Goal: Task Accomplishment & Management: Complete application form

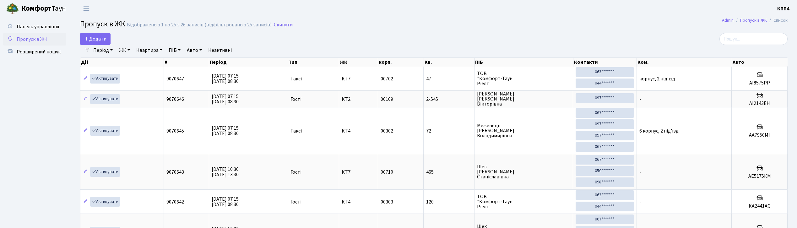
select select "25"
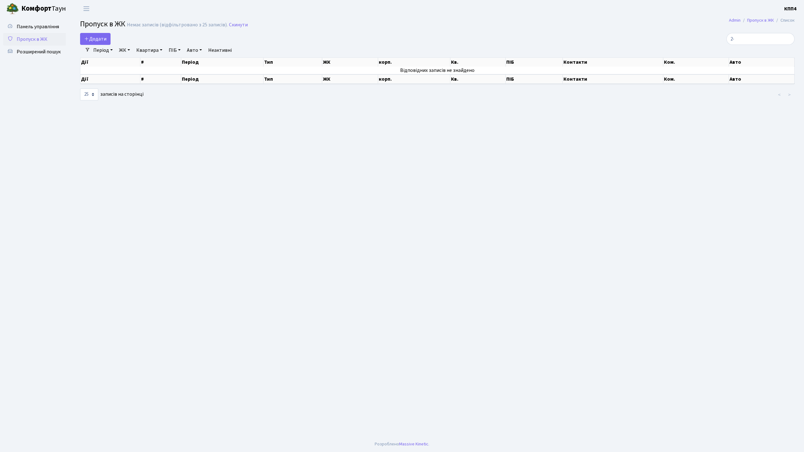
type input "2"
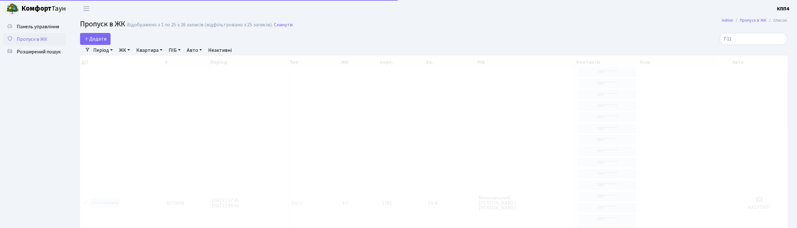
type input "7-112"
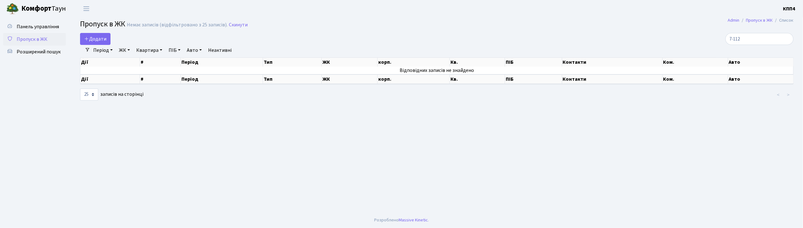
click at [787, 37] on input "7-112" at bounding box center [759, 39] width 68 height 12
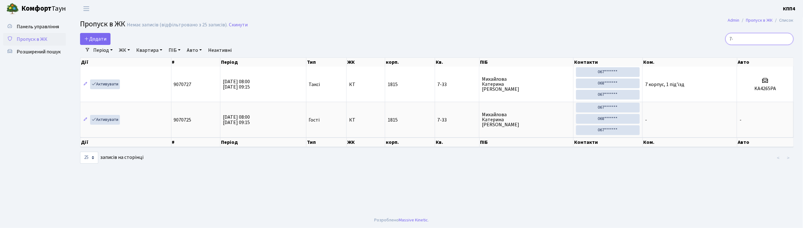
type input "7"
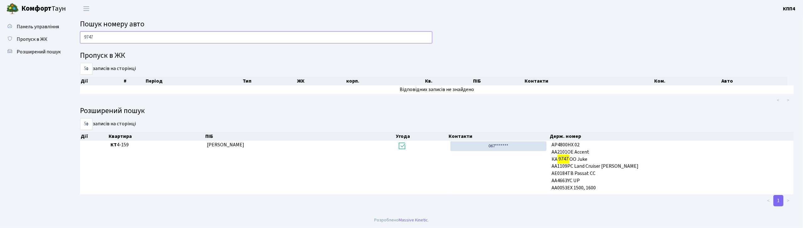
type input "974"
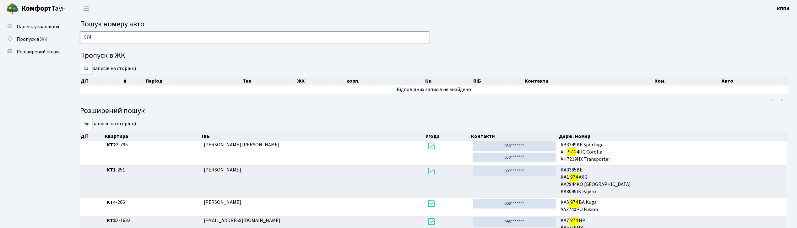
click at [156, 34] on input "974" at bounding box center [254, 37] width 349 height 12
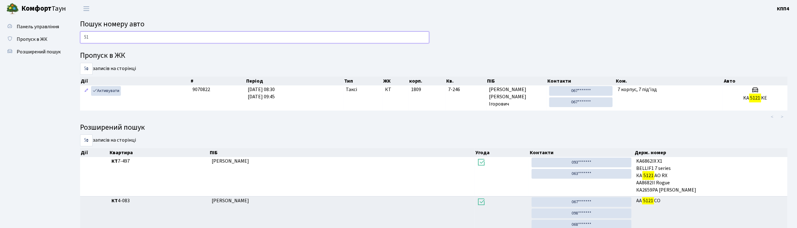
type input "5"
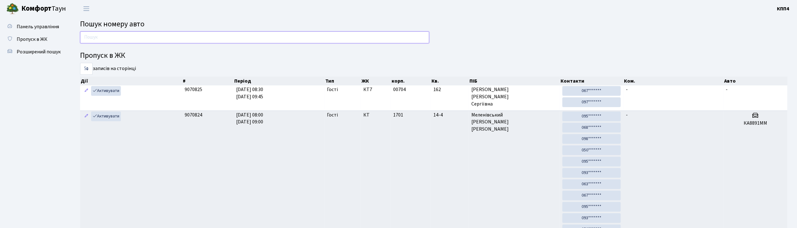
click at [190, 33] on input "text" at bounding box center [254, 37] width 349 height 12
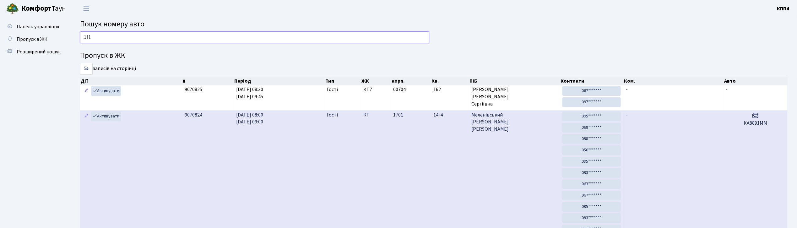
type input "1110"
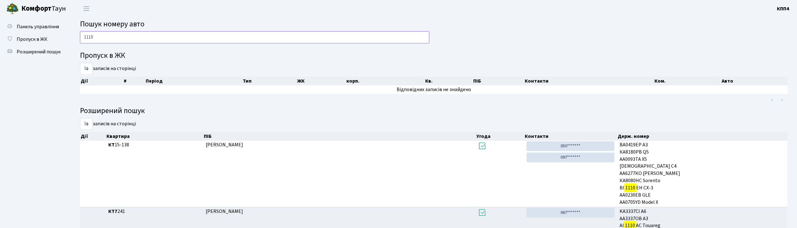
click at [123, 41] on input "1110" at bounding box center [254, 37] width 349 height 12
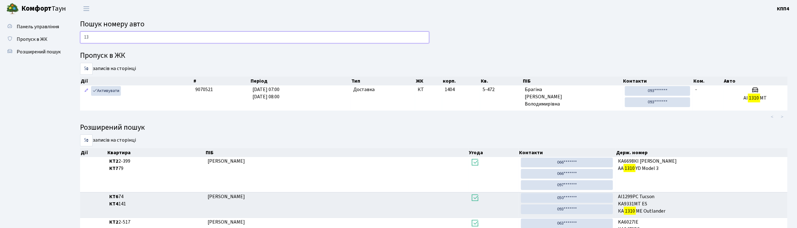
type input "1"
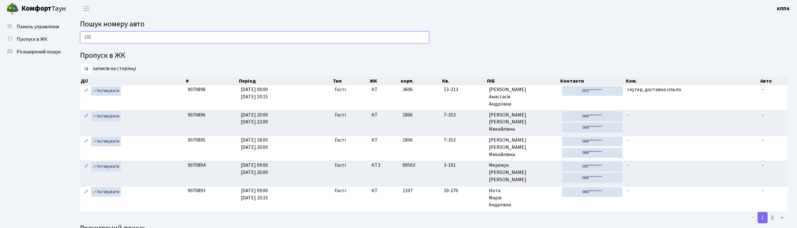
type input "1020"
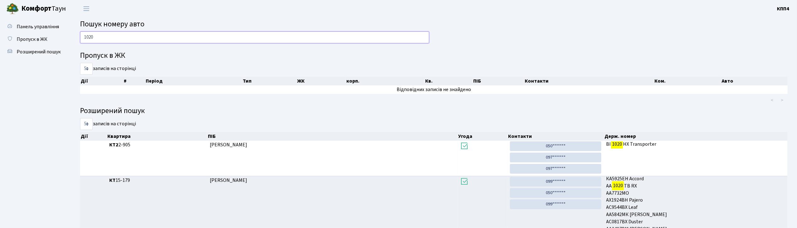
click at [215, 35] on input "1020" at bounding box center [254, 37] width 349 height 12
click at [214, 35] on input "1020" at bounding box center [254, 37] width 349 height 12
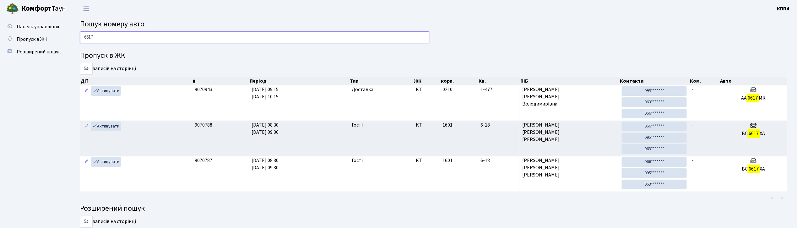
type input "6617"
drag, startPoint x: 278, startPoint y: 0, endPoint x: 592, endPoint y: 48, distance: 317.9
click at [592, 48] on div "6617 Пропуск в ЖК 5 10 25 50 записів на сторінці Дії # Період Тип ЖК корп. Кв. …" at bounding box center [433, 145] width 717 height 228
click at [150, 33] on input "6617" at bounding box center [254, 37] width 349 height 12
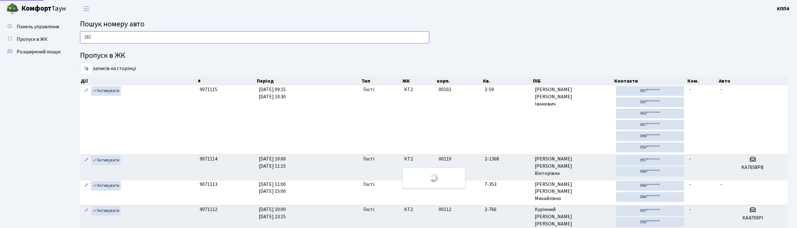
type input "2823"
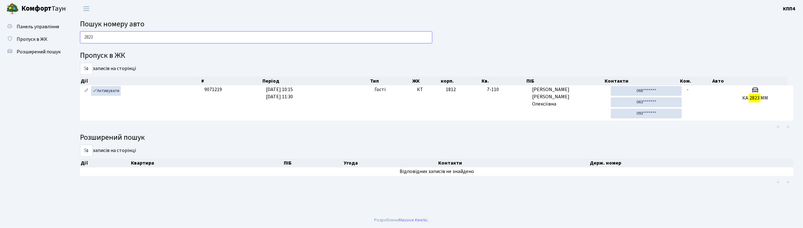
click at [253, 40] on input "2823" at bounding box center [256, 37] width 352 height 12
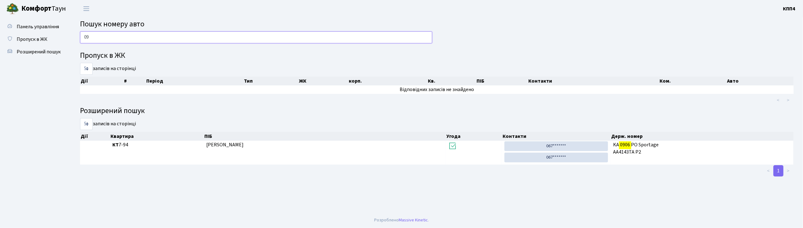
type input "0"
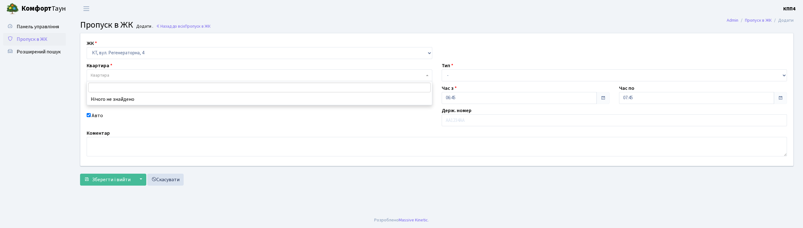
select select "271"
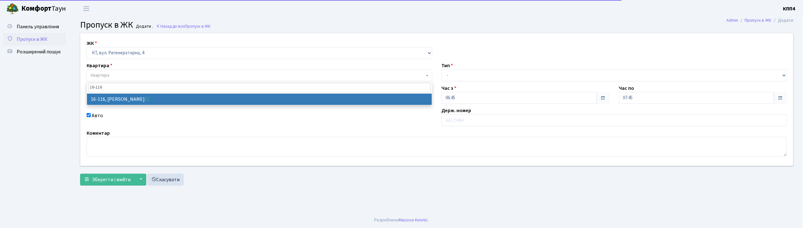
type input "16-116"
select select "8677"
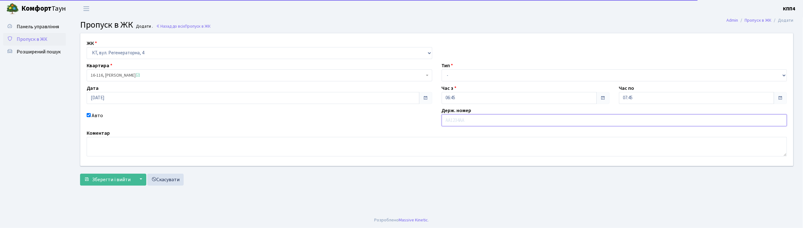
click at [491, 121] on input "text" at bounding box center [615, 120] width 346 height 12
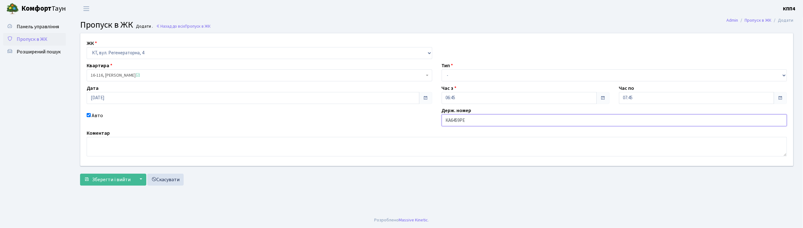
type input "КА6459РЕ"
click at [460, 80] on select "- Доставка Таксі Гості Сервіс" at bounding box center [615, 75] width 346 height 12
select select "2"
click at [442, 69] on select "- Доставка Таксі Гості Сервіс" at bounding box center [615, 75] width 346 height 12
click at [117, 177] on span "Зберегти і вийти" at bounding box center [111, 179] width 39 height 7
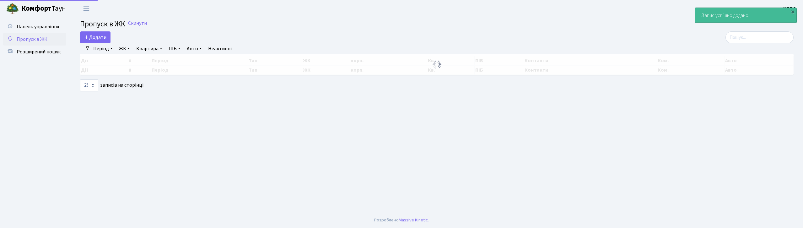
select select "25"
click at [86, 39] on icon at bounding box center [86, 37] width 5 height 5
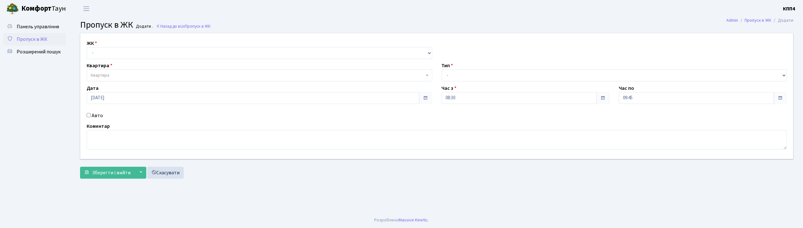
click at [99, 60] on div "ЖК - КТ, вул. Регенераторна, 4 КТ2, просп. [STREET_ADDRESS] [STREET_ADDRESS] [P…" at bounding box center [437, 96] width 722 height 126
click at [102, 58] on select "- КТ, вул. Регенераторна, 4 КТ2, просп. [STREET_ADDRESS] [STREET_ADDRESS] [PERS…" at bounding box center [260, 53] width 346 height 12
select select "271"
click at [87, 47] on select "- КТ, вул. Регенераторна, 4 КТ2, просп. [STREET_ADDRESS] [STREET_ADDRESS] [PERS…" at bounding box center [260, 53] width 346 height 12
select select
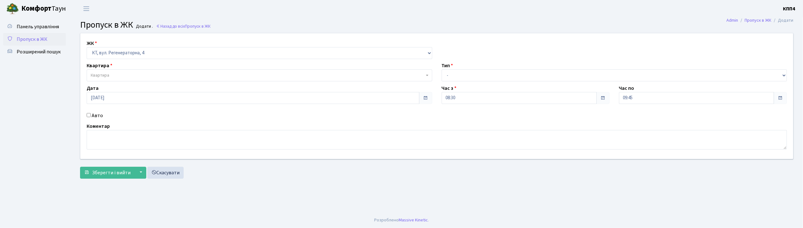
click at [99, 115] on label "Авто" at bounding box center [97, 116] width 11 height 8
click at [91, 115] on input "Авто" at bounding box center [89, 115] width 4 height 4
checkbox input "true"
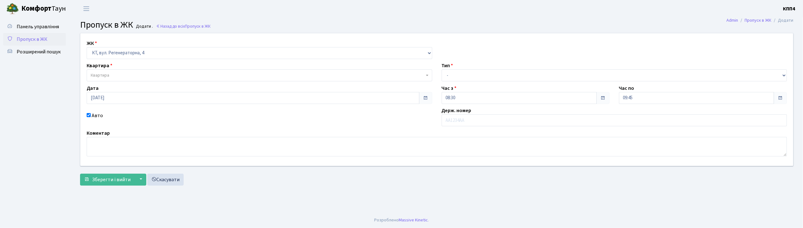
click at [121, 73] on span "Квартира" at bounding box center [258, 75] width 334 height 6
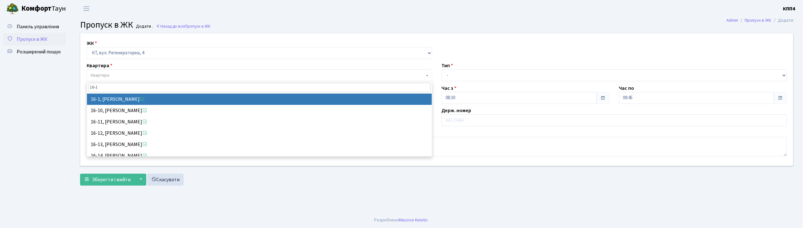
type input "16-1"
select select "8562"
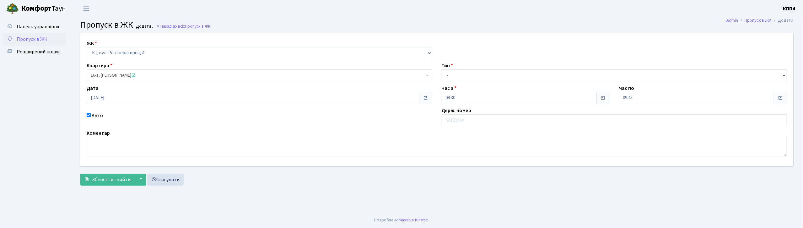
click at [479, 83] on div "ЖК - КТ, вул. Регенераторна, 4 КТ2, просп. Соборності, 17 КТ3, вул. Березнева, …" at bounding box center [437, 99] width 722 height 132
click at [468, 81] on select "- Доставка Таксі Гості Сервіс" at bounding box center [615, 75] width 346 height 12
select select "3"
click at [442, 69] on select "- Доставка Таксі Гості Сервіс" at bounding box center [615, 75] width 346 height 12
click at [298, 151] on textarea at bounding box center [437, 146] width 700 height 19
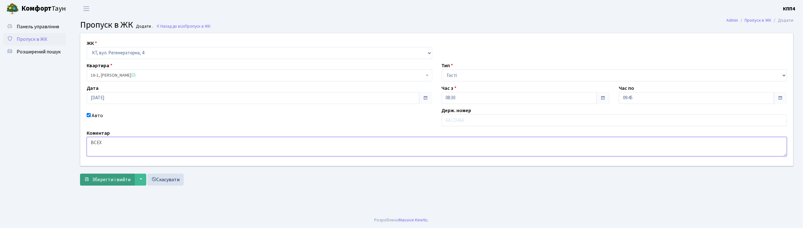
type textarea "ВСЕХ"
click at [82, 177] on button "Зберегти і вийти" at bounding box center [107, 180] width 55 height 12
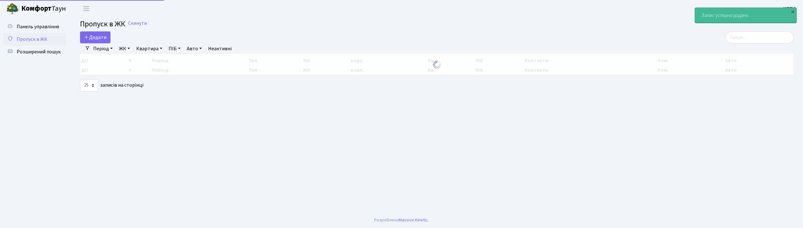
select select "25"
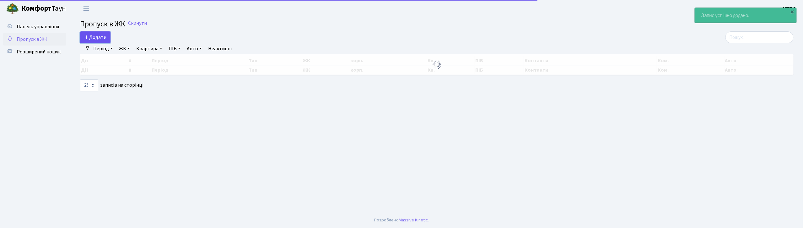
click at [95, 35] on span "Додати" at bounding box center [95, 37] width 22 height 7
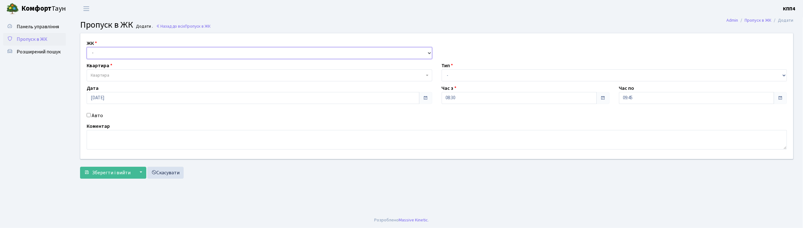
click at [114, 56] on select "- КТ, вул. Регенераторна, 4 КТ2, просп. [STREET_ADDRESS] [STREET_ADDRESS] [PERS…" at bounding box center [260, 53] width 346 height 12
select select "271"
click at [87, 47] on select "- КТ, вул. Регенераторна, 4 КТ2, просп. [STREET_ADDRESS] [STREET_ADDRESS] [PERS…" at bounding box center [260, 53] width 346 height 12
select select
click at [91, 115] on div "Авто" at bounding box center [259, 116] width 355 height 8
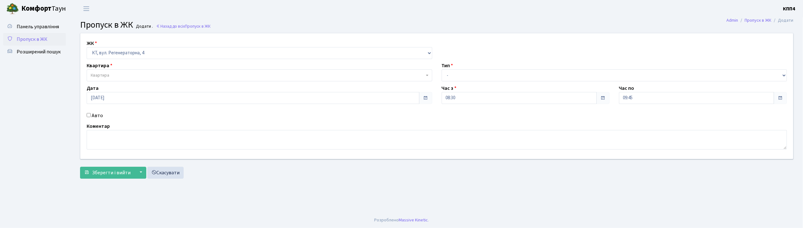
click at [97, 117] on label "Авто" at bounding box center [97, 116] width 11 height 8
click at [91, 117] on input "Авто" at bounding box center [89, 115] width 4 height 4
checkbox input "true"
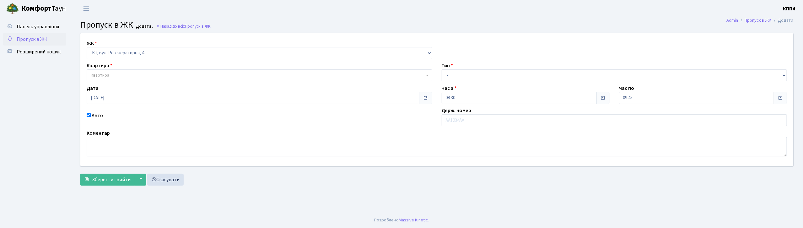
click at [114, 77] on span "Квартира" at bounding box center [258, 75] width 334 height 6
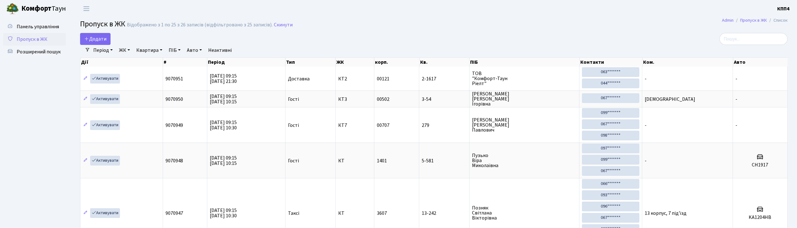
select select "25"
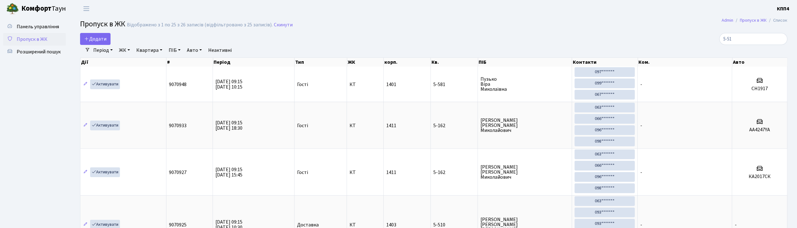
type input "5-510"
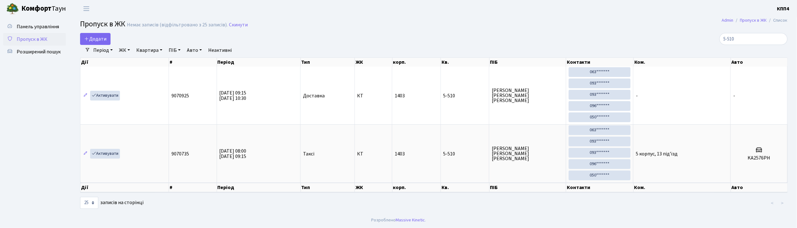
click at [776, 35] on input "5-510" at bounding box center [753, 39] width 68 height 12
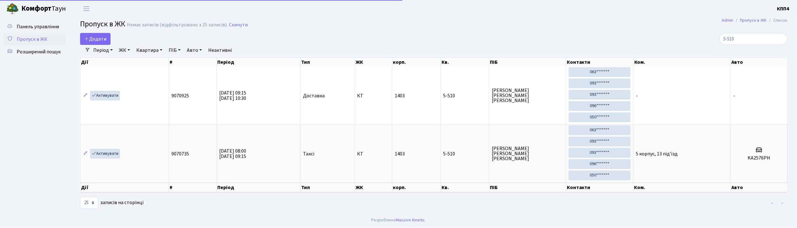
click at [777, 40] on input "5-510" at bounding box center [753, 39] width 68 height 12
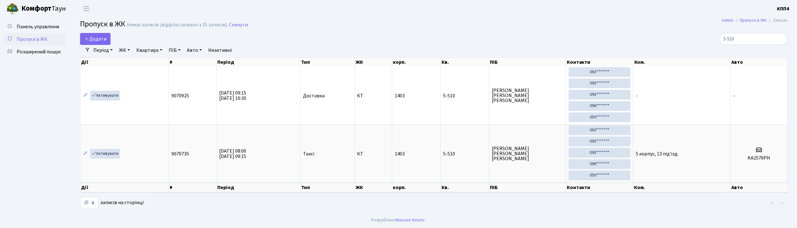
click at [782, 37] on input "5-510" at bounding box center [753, 39] width 68 height 12
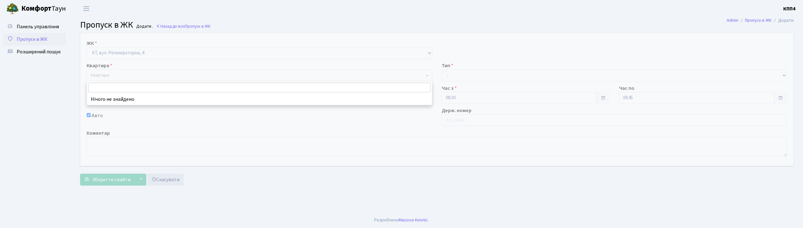
select select "271"
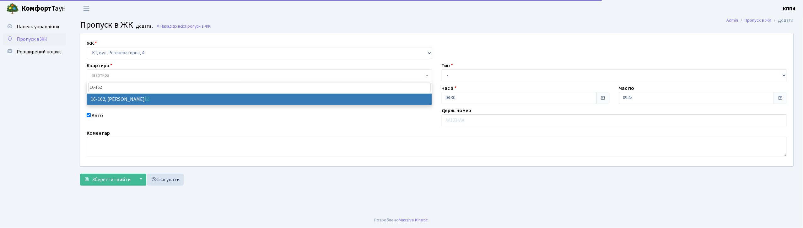
type input "16-162"
select select "8723"
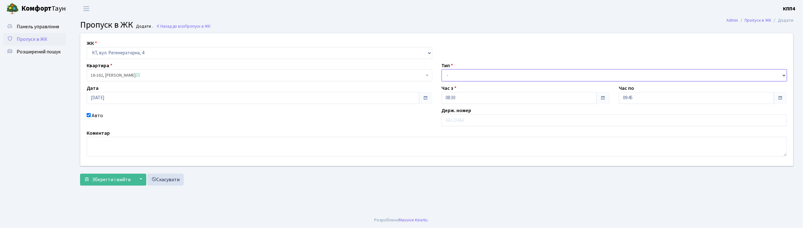
click at [491, 81] on select "- Доставка Таксі Гості Сервіс" at bounding box center [615, 75] width 346 height 12
select select "3"
click at [442, 69] on select "- Доставка Таксі Гості Сервіс" at bounding box center [615, 75] width 346 height 12
click at [458, 126] on div "ЖК - КТ, вул. Регенераторна, 4 КТ2, просп. [STREET_ADDRESS] [STREET_ADDRESS] [P…" at bounding box center [437, 99] width 722 height 132
type input "ВЕ3290АО"
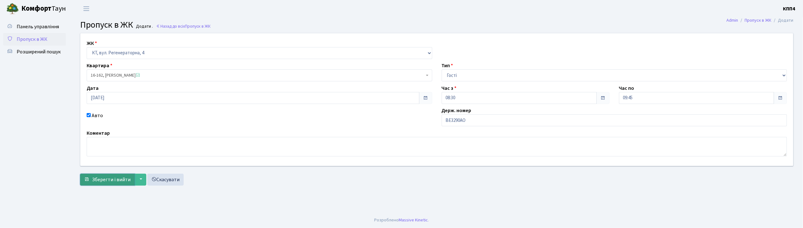
click at [122, 182] on span "Зберегти і вийти" at bounding box center [111, 179] width 39 height 7
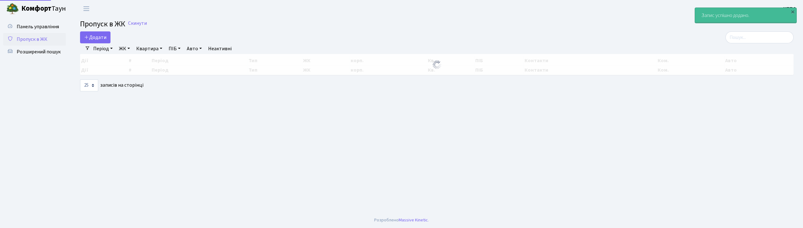
select select "25"
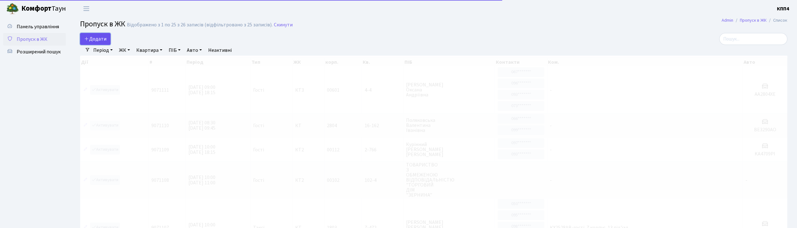
click at [107, 35] on link "Додати" at bounding box center [95, 39] width 30 height 12
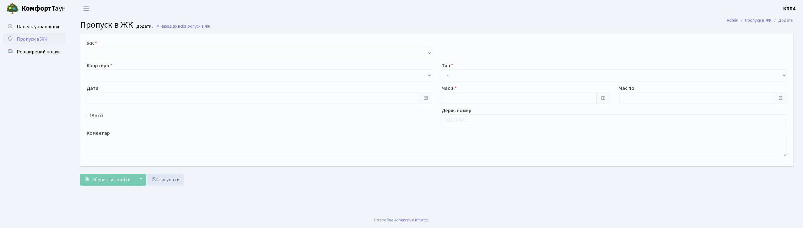
type input "[DATE]"
type input "10:00"
type input "11:00"
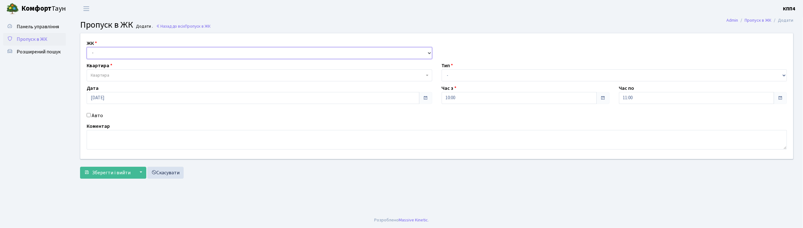
drag, startPoint x: 106, startPoint y: 53, endPoint x: 108, endPoint y: 57, distance: 4.8
click at [106, 53] on select "- КТ, вул. Регенераторна, 4 КТ2, просп. Соборності, 17 КТ3, вул. Березнева, 16 …" at bounding box center [260, 53] width 346 height 12
select select "271"
click at [87, 47] on select "- КТ, вул. Регенераторна, 4 КТ2, просп. Соборності, 17 КТ3, вул. Березнева, 16 …" at bounding box center [260, 53] width 346 height 12
select select
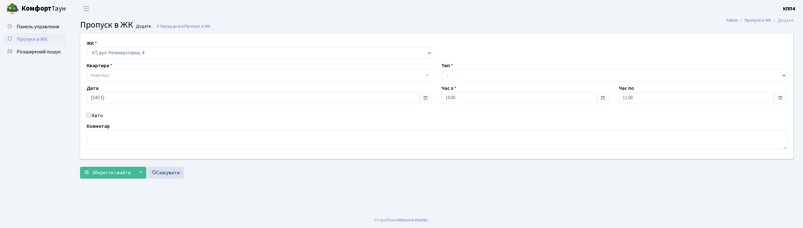
click at [96, 113] on label "Авто" at bounding box center [97, 116] width 11 height 8
click at [91, 113] on input "Авто" at bounding box center [89, 115] width 4 height 4
checkbox input "true"
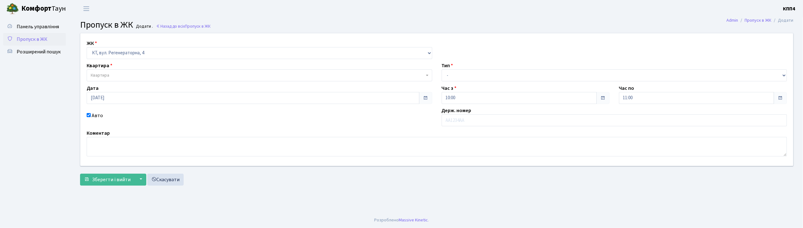
click at [111, 77] on span "Квартира" at bounding box center [258, 75] width 334 height 6
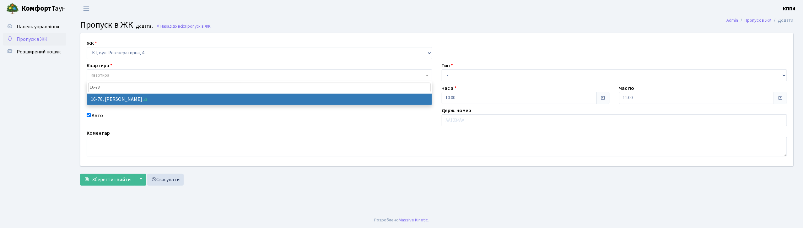
type input "16-78"
select select "8639"
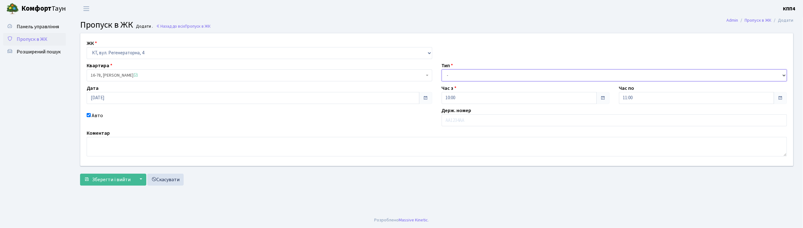
click at [468, 76] on select "- Доставка Таксі Гості Сервіс" at bounding box center [615, 75] width 346 height 12
select select "3"
click at [442, 69] on select "- Доставка Таксі Гості Сервіс" at bounding box center [615, 75] width 346 height 12
click at [461, 124] on input "text" at bounding box center [615, 120] width 346 height 12
click at [127, 51] on select "- КТ, вул. Регенераторна, 4 КТ2, просп. Соборності, 17 КТ3, вул. Березнева, 16 …" at bounding box center [260, 53] width 346 height 12
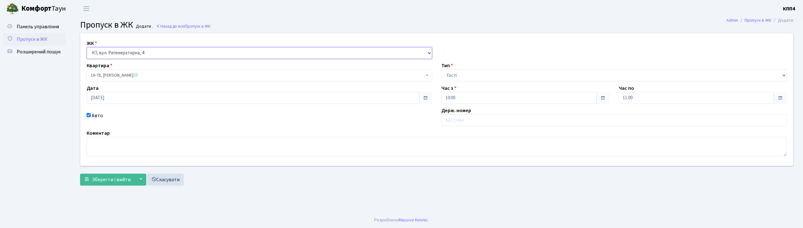
select select "304"
click at [87, 47] on select "- КТ, вул. Регенераторна, 4 КТ2, просп. Соборності, 17 КТ3, вул. Березнева, 16 …" at bounding box center [260, 53] width 346 height 12
select select
click at [132, 75] on span "Квартира" at bounding box center [258, 75] width 334 height 6
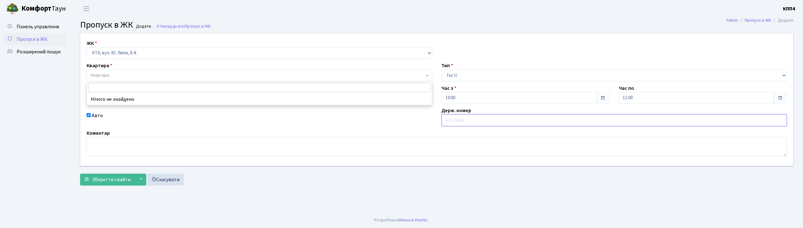
click at [462, 122] on input "text" at bounding box center [615, 120] width 346 height 12
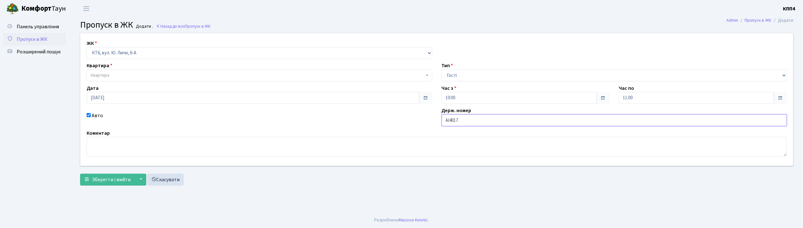
type input "АІ4017РТ"
click at [414, 124] on div "Авто" at bounding box center [259, 119] width 355 height 14
click at [165, 77] on span "Квартира" at bounding box center [258, 75] width 334 height 6
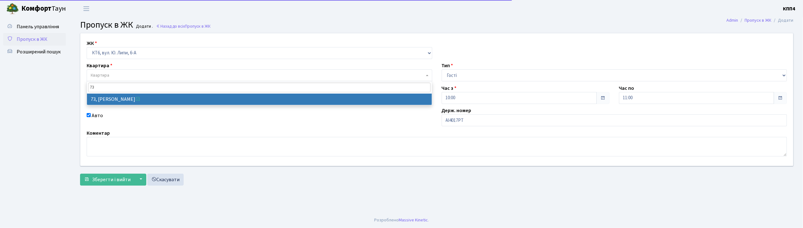
type input "73"
select select "17165"
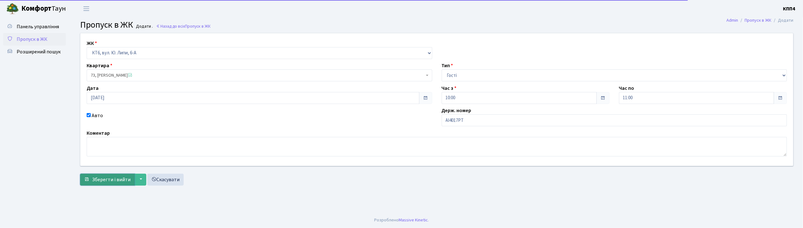
click at [116, 185] on button "Зберегти і вийти" at bounding box center [107, 180] width 55 height 12
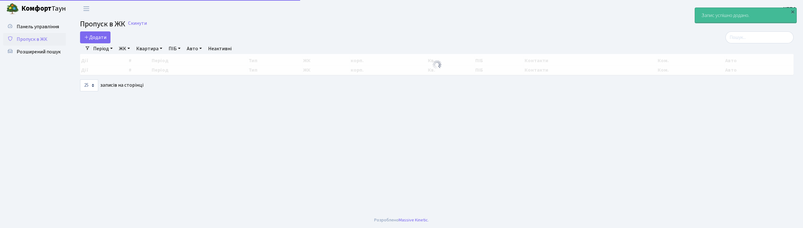
select select "25"
click at [97, 37] on span "Додати" at bounding box center [95, 37] width 22 height 7
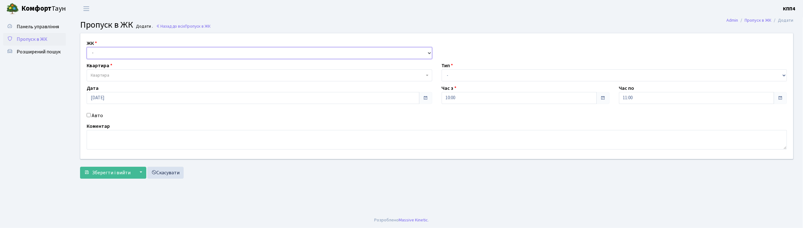
drag, startPoint x: 0, startPoint y: 0, endPoint x: 107, endPoint y: 54, distance: 120.3
click at [107, 54] on select "- КТ, вул. Регенераторна, 4 КТ2, просп. Соборності, 17 КТ3, вул. Березнева, 16 …" at bounding box center [260, 53] width 346 height 12
select select "271"
click at [87, 47] on select "- КТ, вул. Регенераторна, 4 КТ2, просп. Соборності, 17 КТ3, вул. Березнева, 16 …" at bounding box center [260, 53] width 346 height 12
select select
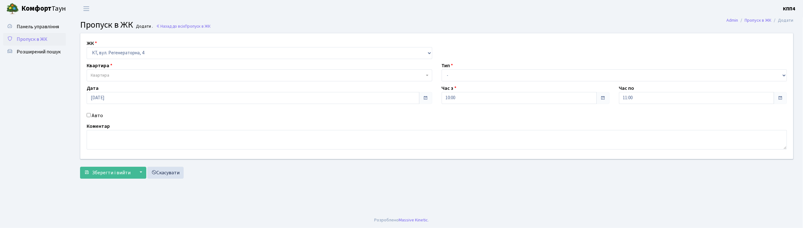
click at [95, 115] on label "Авто" at bounding box center [97, 116] width 11 height 8
click at [91, 115] on input "Авто" at bounding box center [89, 115] width 4 height 4
checkbox input "true"
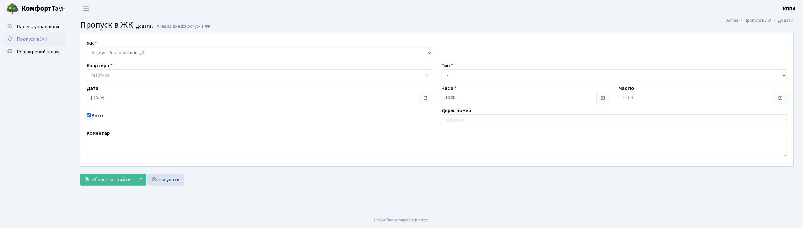
click at [108, 77] on span "Квартира" at bounding box center [100, 75] width 19 height 6
select select "271"
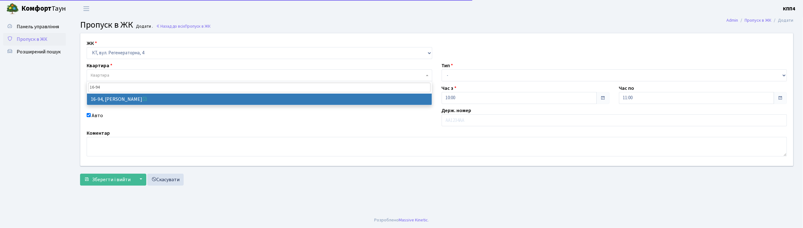
type input "16-94"
select select "8655"
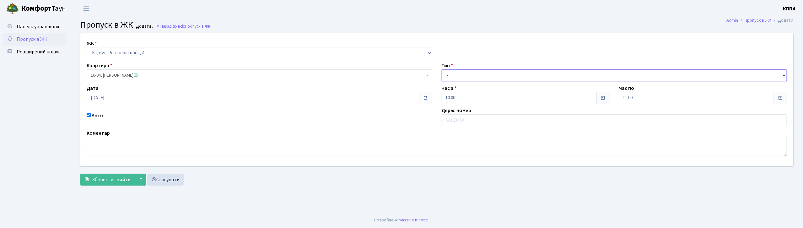
drag, startPoint x: 451, startPoint y: 77, endPoint x: 454, endPoint y: 80, distance: 4.7
click at [453, 77] on select "- Доставка Таксі Гості Сервіс" at bounding box center [615, 75] width 346 height 12
select select "3"
click at [442, 69] on select "- Доставка Таксі Гості Сервіс" at bounding box center [615, 75] width 346 height 12
click at [453, 120] on input "text" at bounding box center [615, 120] width 346 height 12
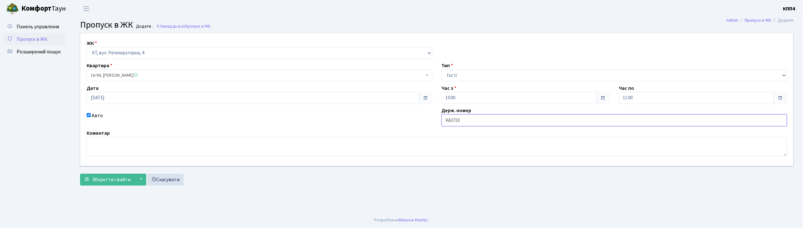
type input "КА3710ІВ"
click at [115, 181] on span "Зберегти і вийти" at bounding box center [111, 179] width 39 height 7
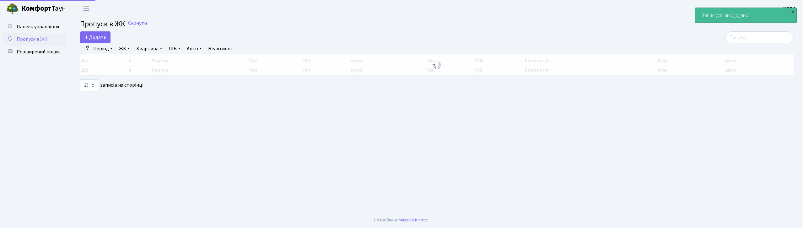
select select "25"
click at [103, 40] on span "Додати" at bounding box center [95, 37] width 22 height 7
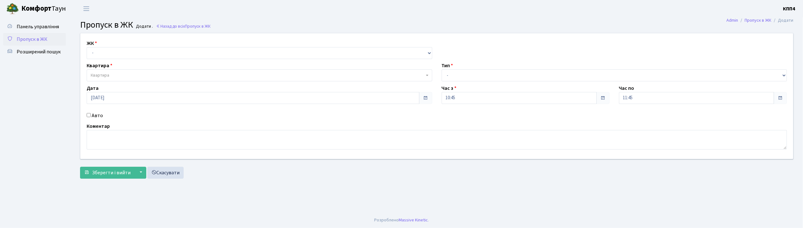
click at [161, 46] on div "ЖК - КТ, вул. Регенераторна, 4 КТ2, просп. Соборності, 17 КТ3, вул. Березнева, …" at bounding box center [259, 49] width 355 height 19
click at [160, 52] on select "- КТ, вул. Регенераторна, 4 КТ2, просп. Соборності, 17 КТ3, вул. Березнева, 16 …" at bounding box center [260, 53] width 346 height 12
select select "271"
click at [87, 47] on select "- КТ, вул. Регенераторна, 4 КТ2, просп. Соборності, 17 КТ3, вул. Березнева, 16 …" at bounding box center [260, 53] width 346 height 12
select select
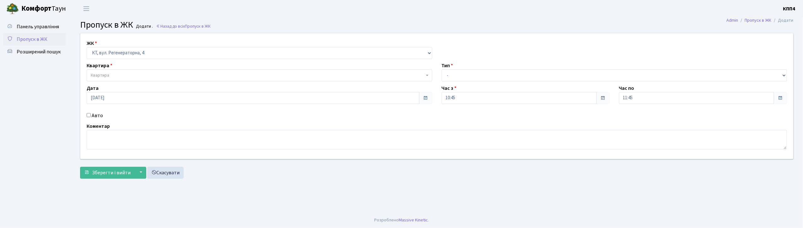
drag, startPoint x: 99, startPoint y: 116, endPoint x: 110, endPoint y: 89, distance: 29.0
click at [100, 116] on label "Авто" at bounding box center [97, 116] width 11 height 8
click at [91, 116] on input "Авто" at bounding box center [89, 115] width 4 height 4
checkbox input "true"
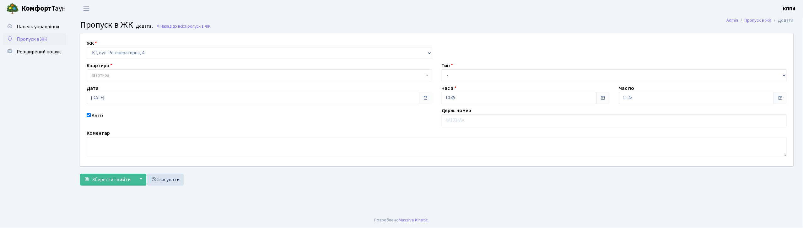
click at [115, 82] on div "ЖК - КТ, вул. Регенераторна, 4 КТ2, просп. Соборності, 17 КТ3, вул. Березнева, …" at bounding box center [437, 99] width 722 height 132
click at [116, 76] on span "Квартира" at bounding box center [258, 75] width 334 height 6
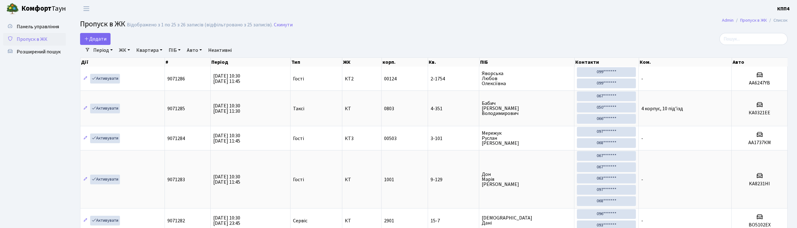
select select "25"
